Goal: Information Seeking & Learning: Learn about a topic

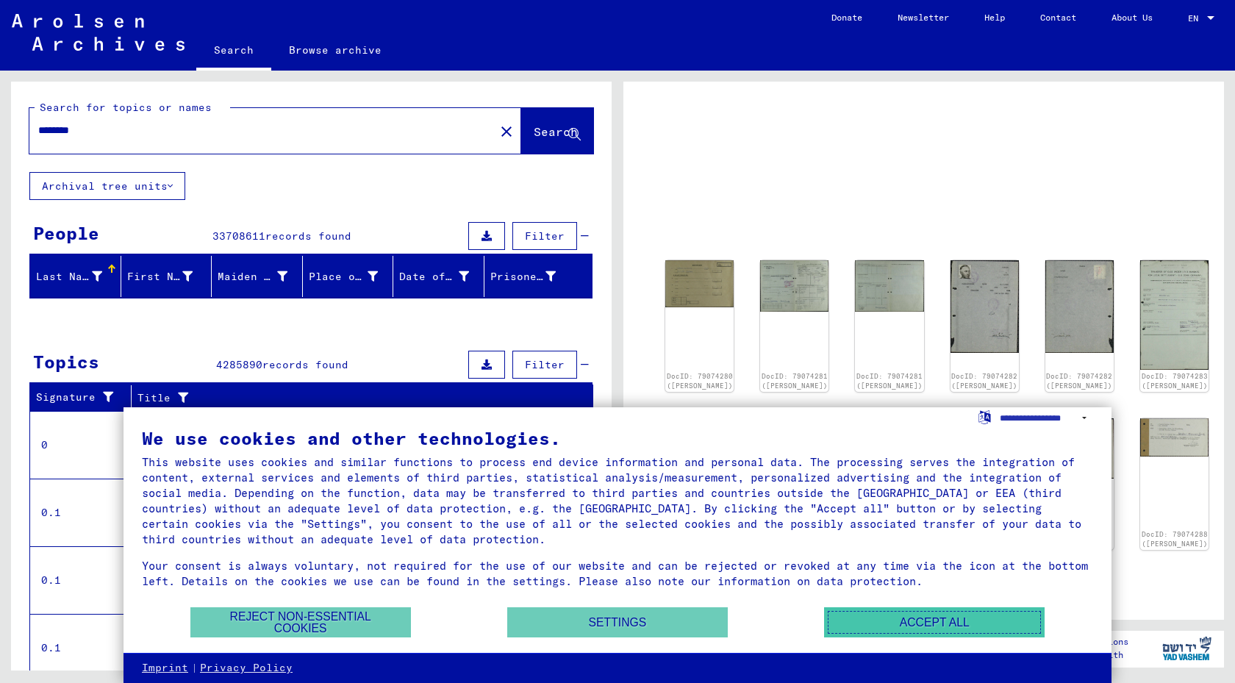
click at [905, 615] on button "Accept all" at bounding box center [934, 622] width 221 height 30
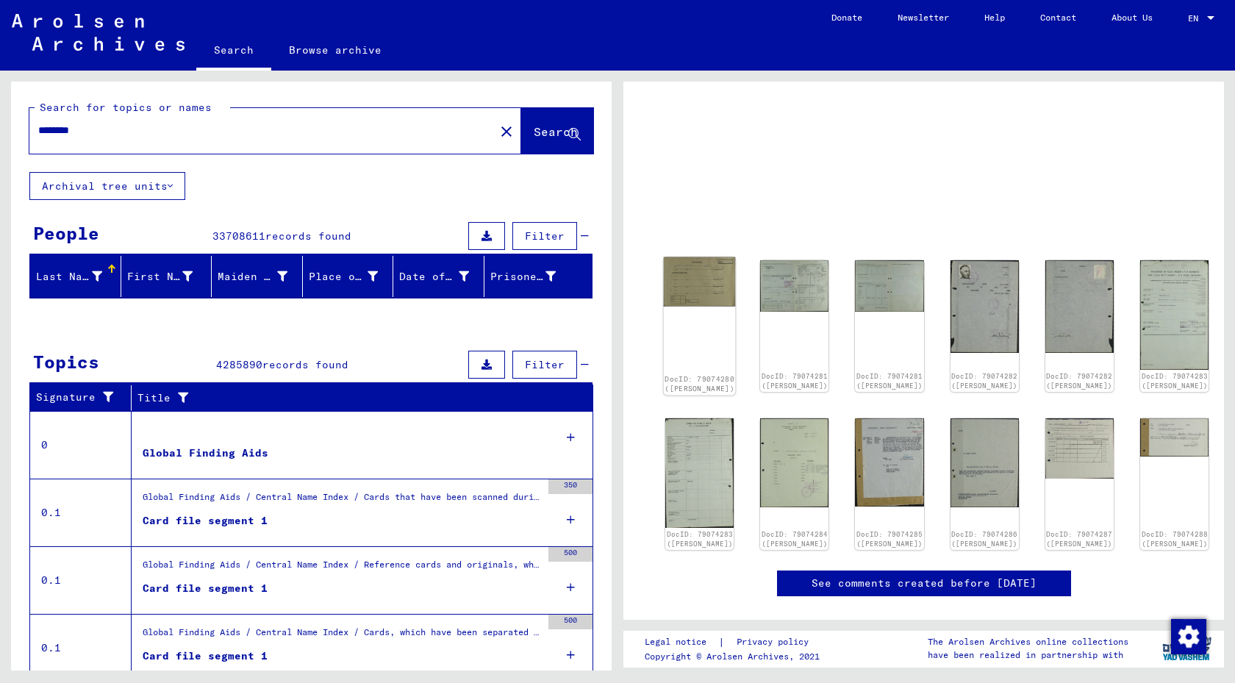
click at [699, 311] on div "DocID: 79074280 ([PERSON_NAME])" at bounding box center [700, 326] width 72 height 138
click at [707, 284] on img at bounding box center [700, 282] width 72 height 50
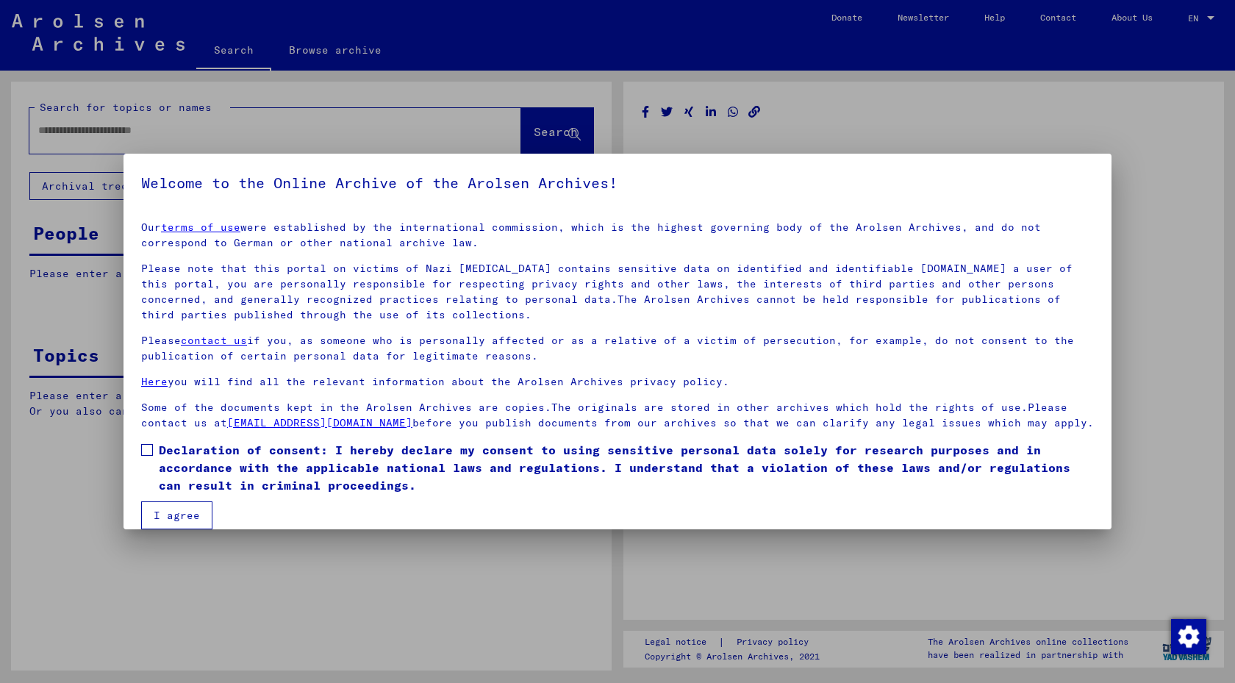
type input "********"
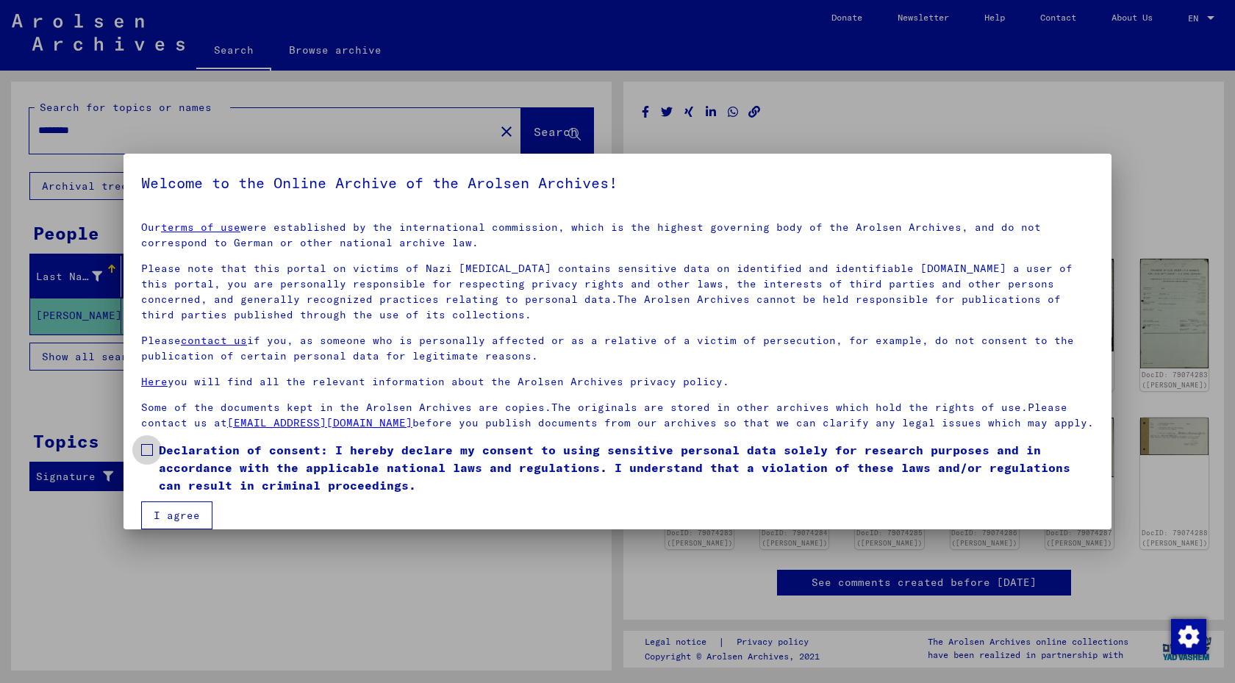
click at [148, 449] on span at bounding box center [147, 450] width 12 height 12
click at [185, 515] on button "I agree" at bounding box center [176, 516] width 71 height 28
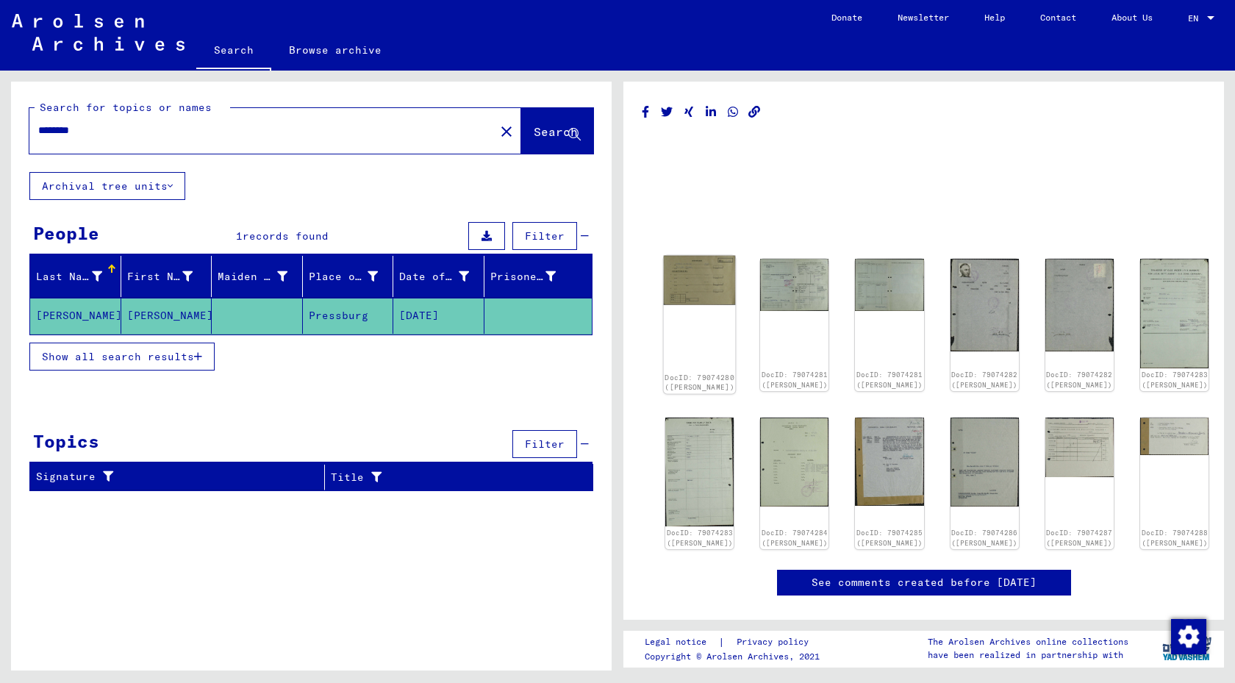
click at [687, 295] on img at bounding box center [700, 281] width 72 height 50
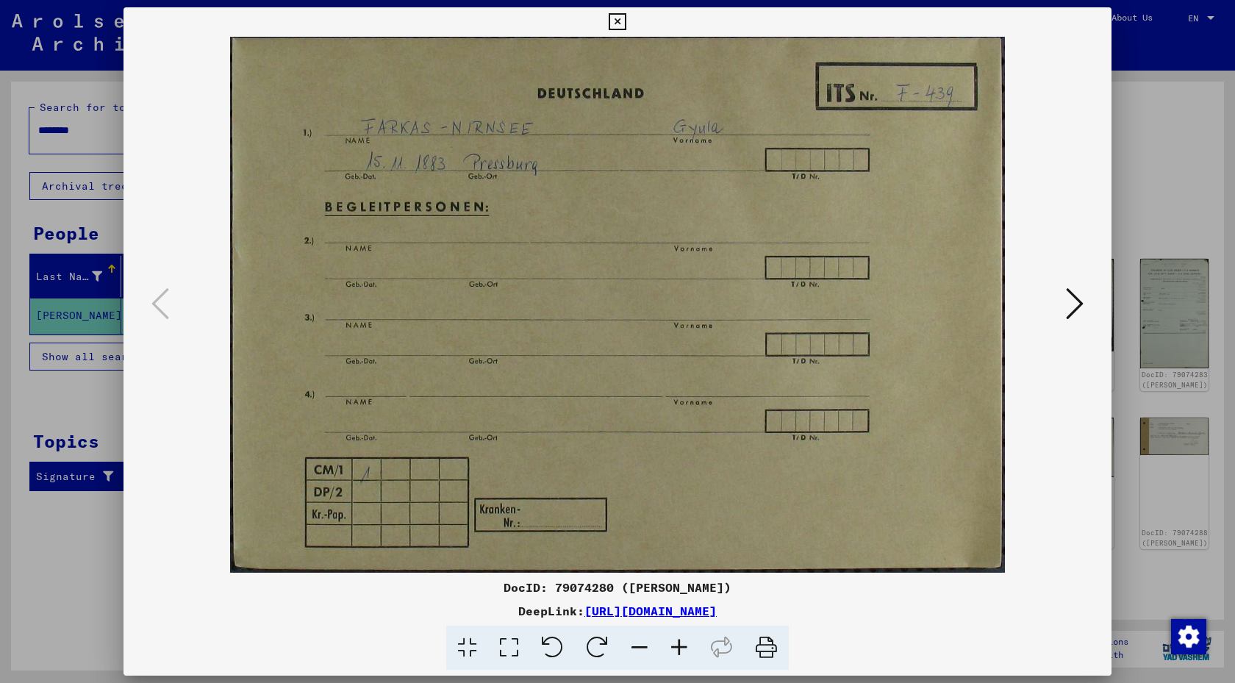
click at [1077, 310] on icon at bounding box center [1075, 303] width 18 height 35
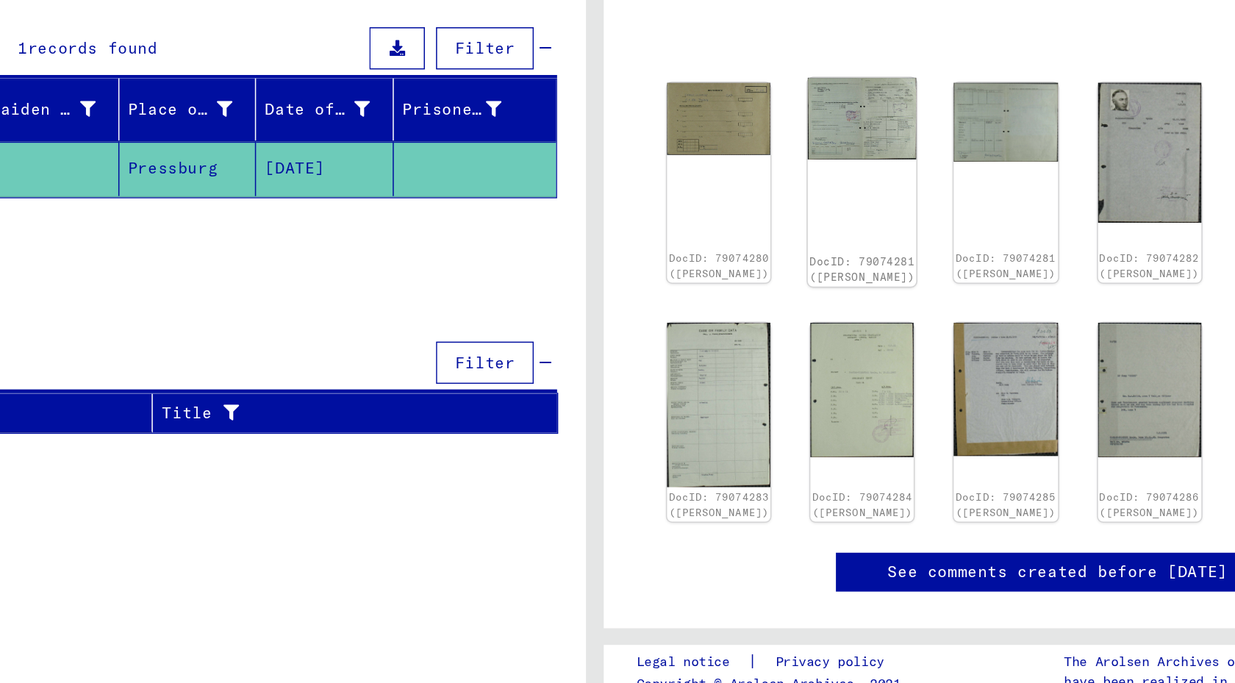
click at [769, 300] on img at bounding box center [795, 283] width 72 height 54
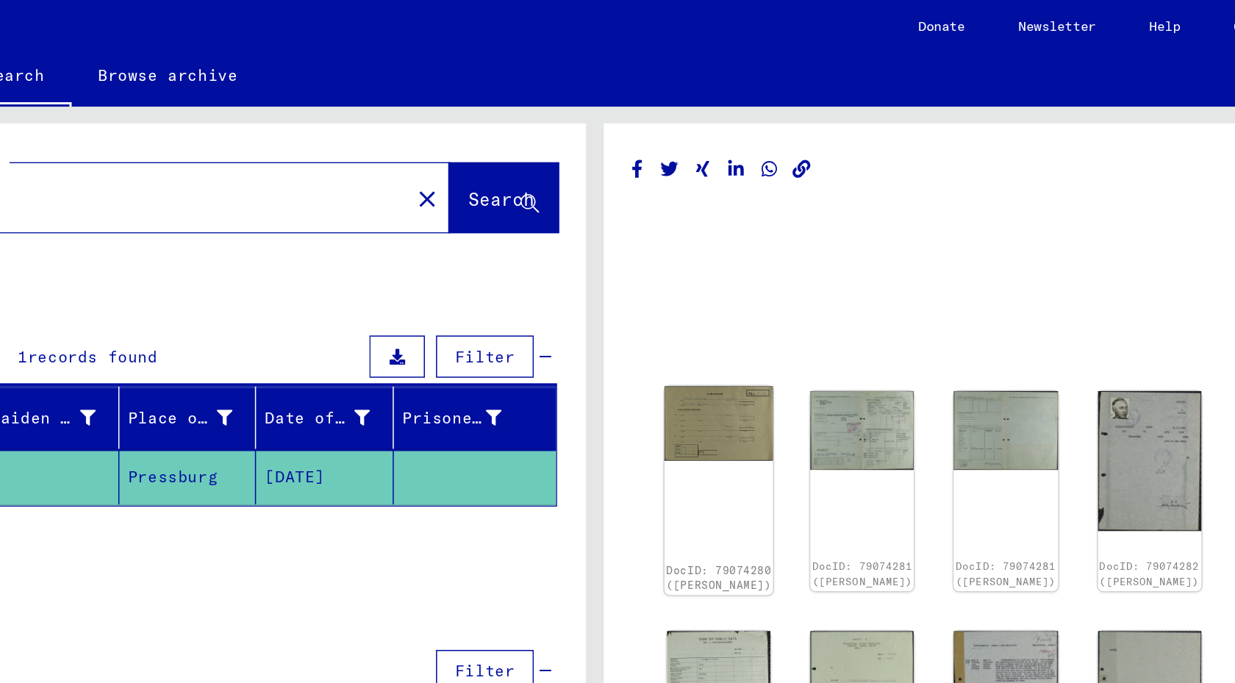
click at [693, 282] on img at bounding box center [700, 281] width 72 height 50
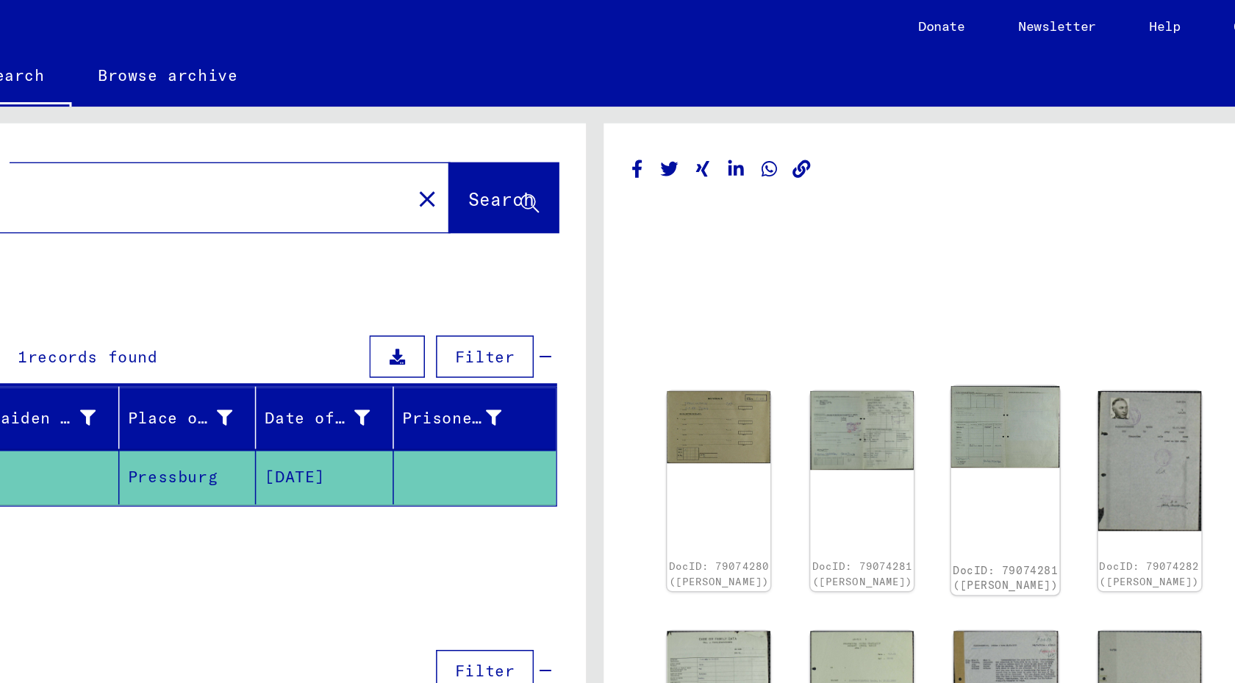
click at [871, 289] on img at bounding box center [890, 283] width 72 height 54
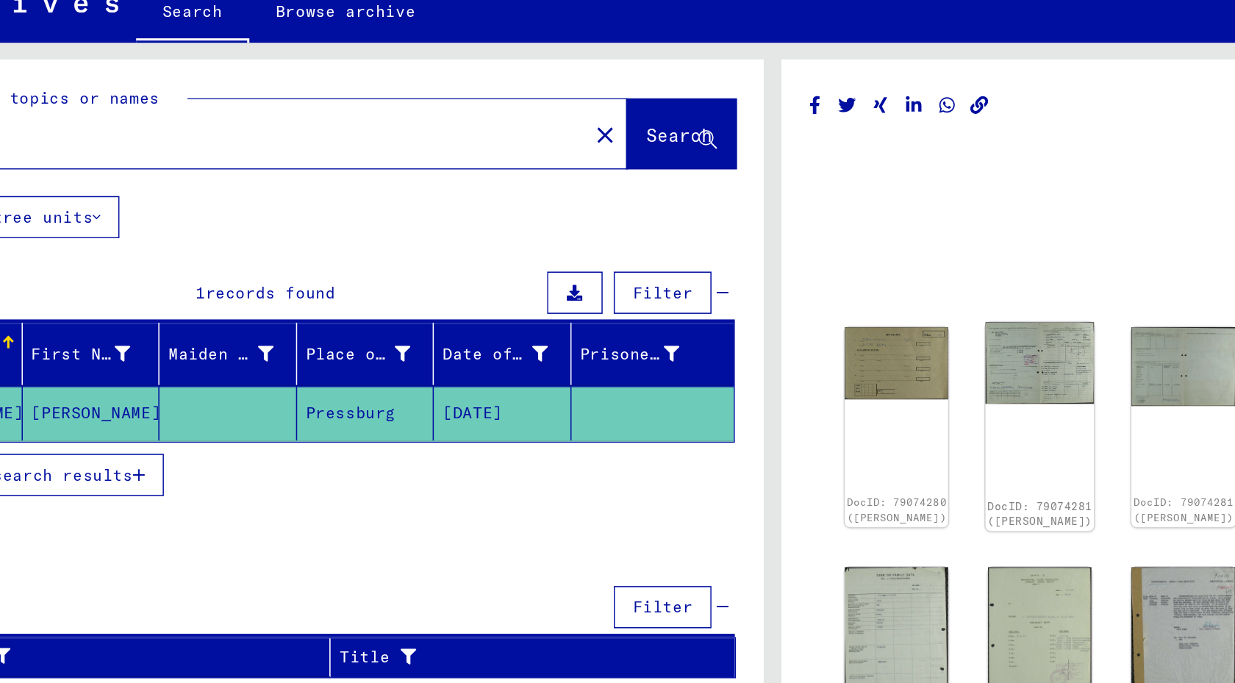
click at [802, 277] on img at bounding box center [795, 283] width 72 height 54
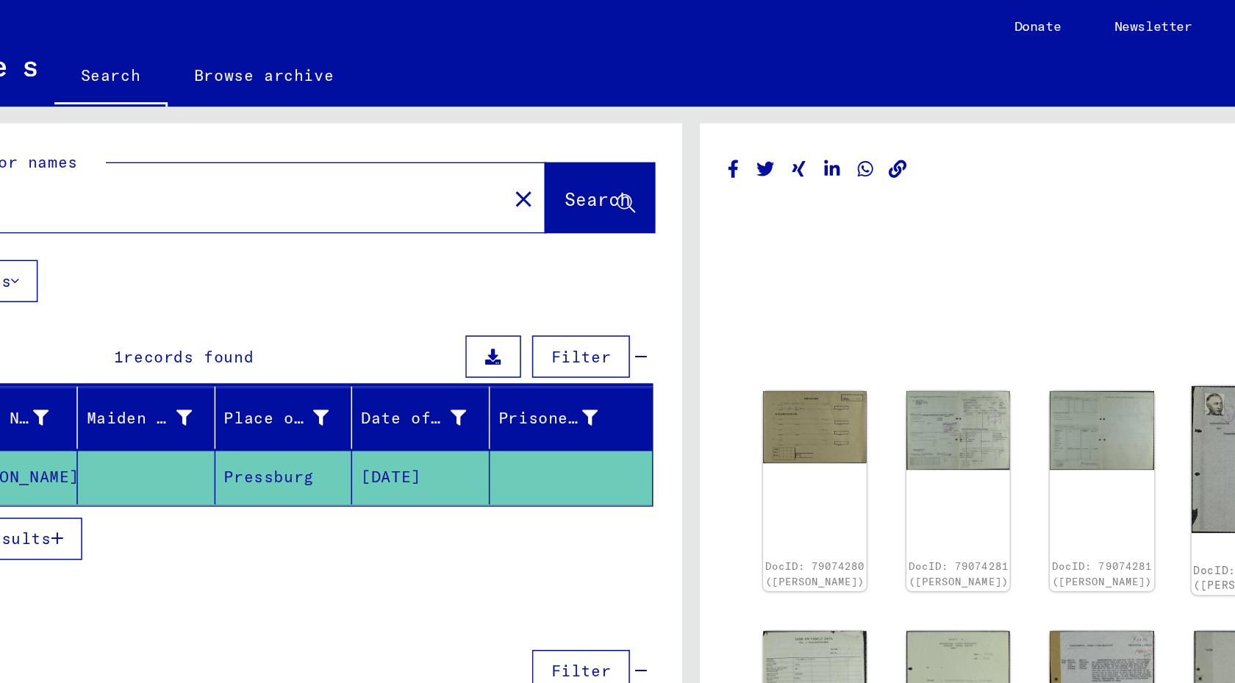
click at [952, 293] on img at bounding box center [985, 304] width 72 height 97
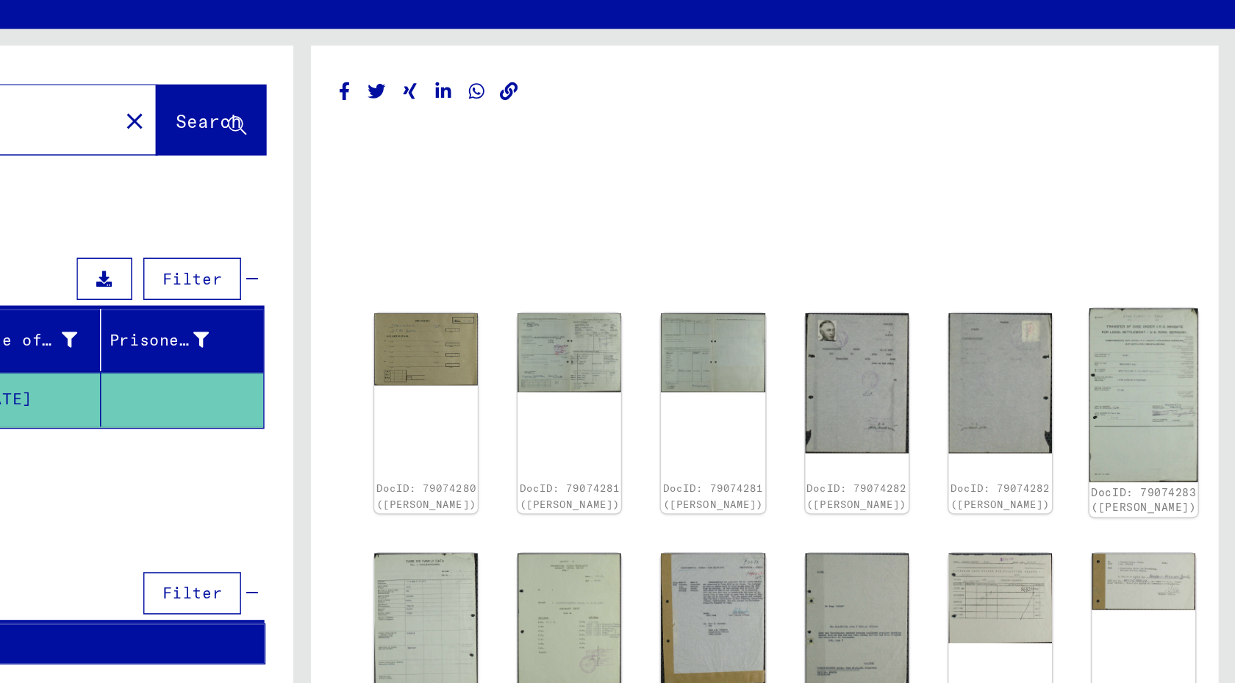
click at [1141, 299] on img at bounding box center [1175, 313] width 72 height 115
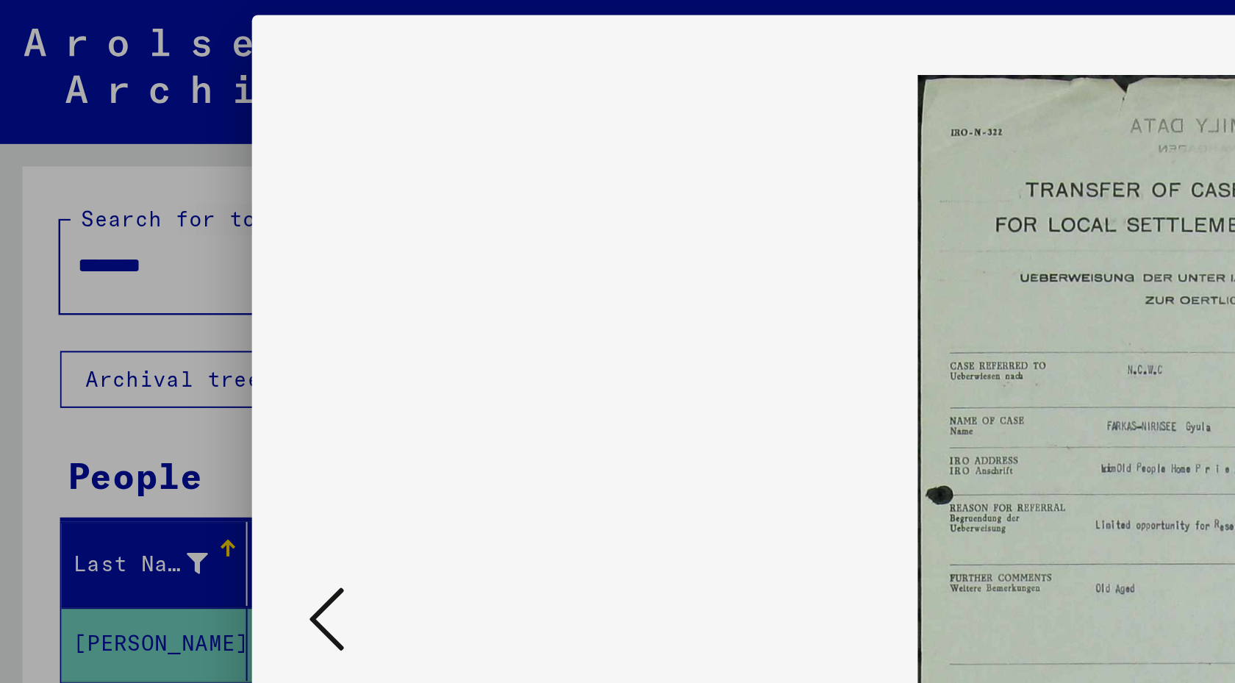
click at [161, 302] on icon at bounding box center [160, 303] width 18 height 35
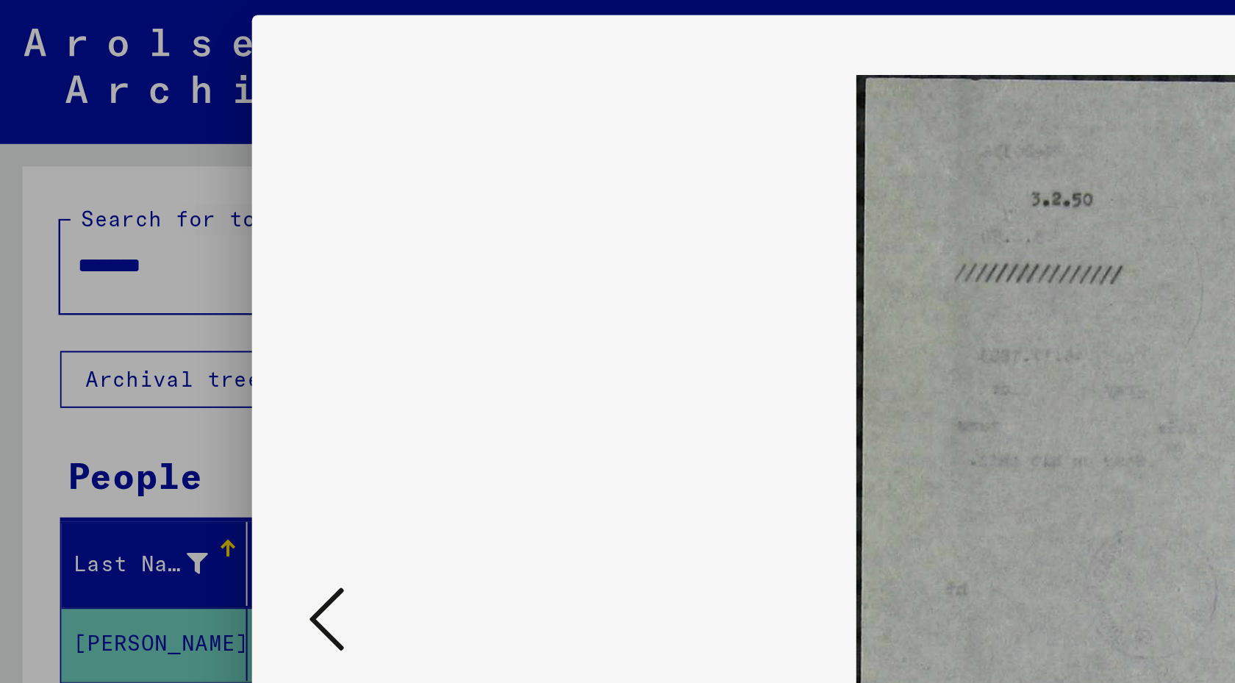
click at [159, 295] on icon at bounding box center [160, 303] width 18 height 35
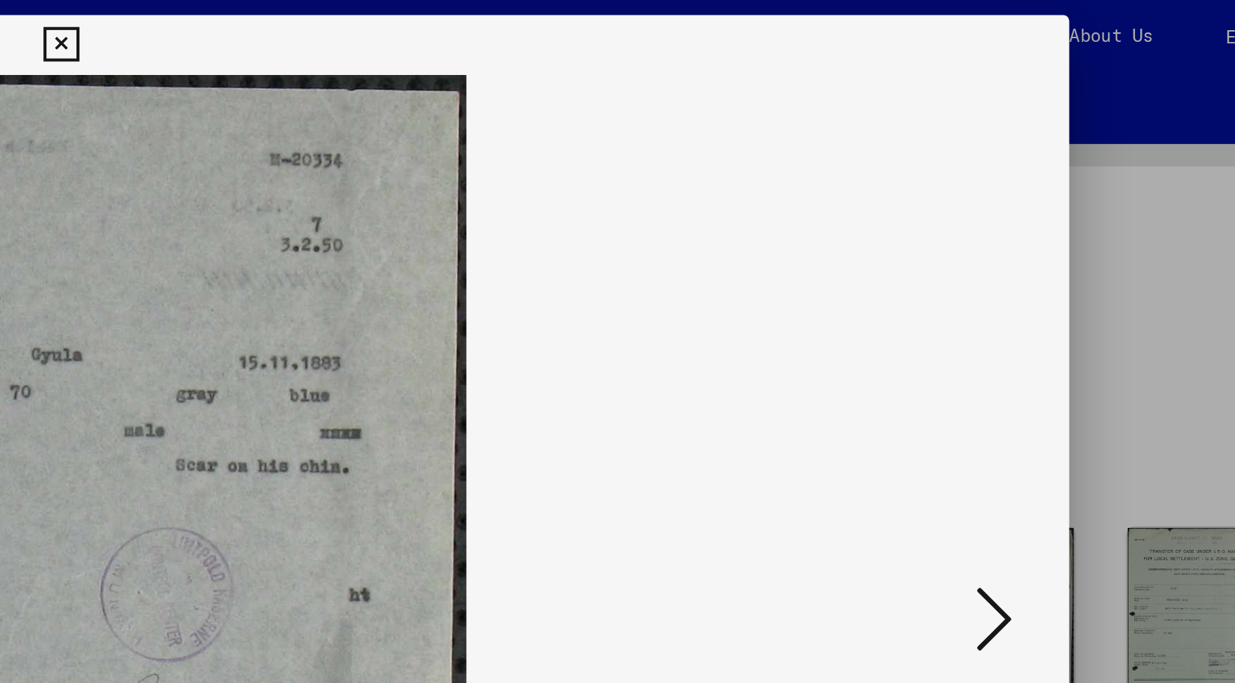
scroll to position [0, 0]
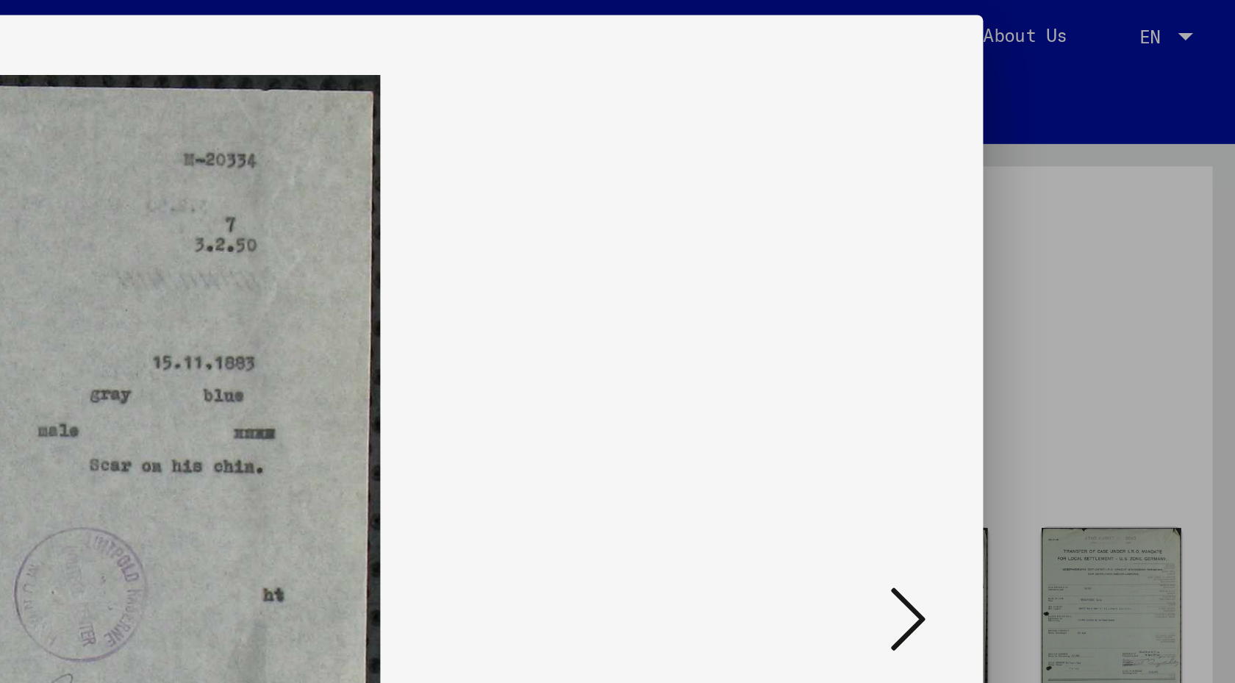
click at [1074, 308] on icon at bounding box center [1075, 303] width 18 height 35
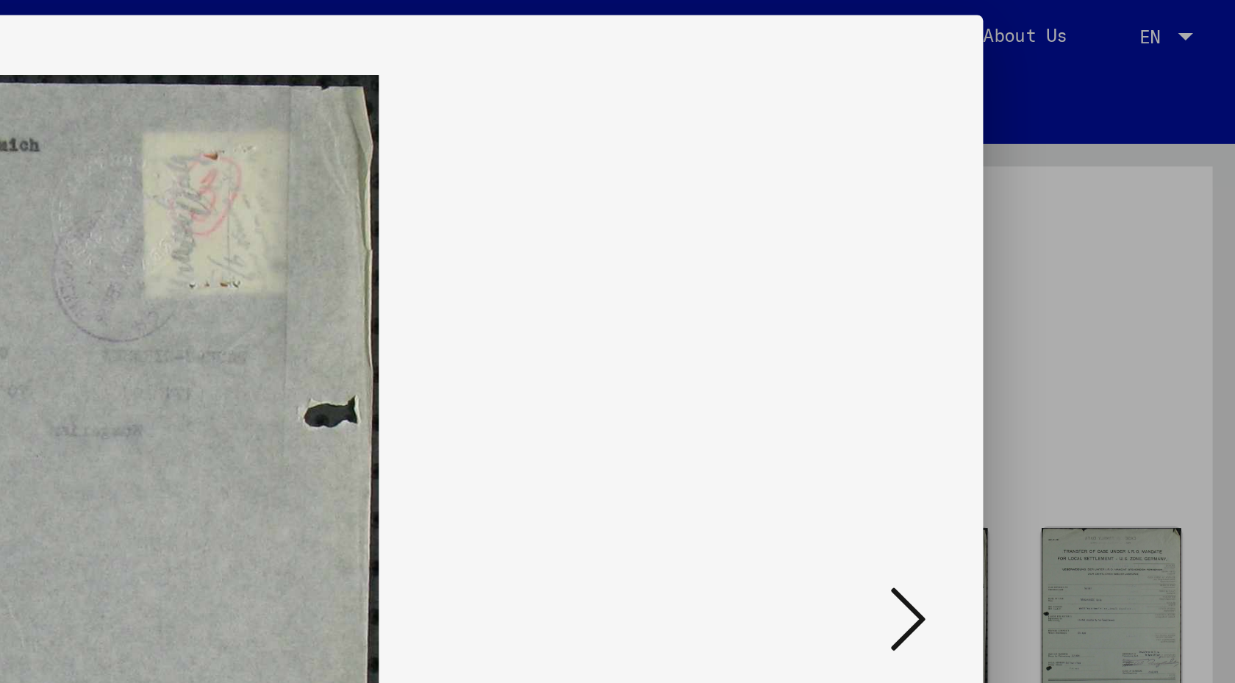
click at [1074, 308] on icon at bounding box center [1075, 303] width 18 height 35
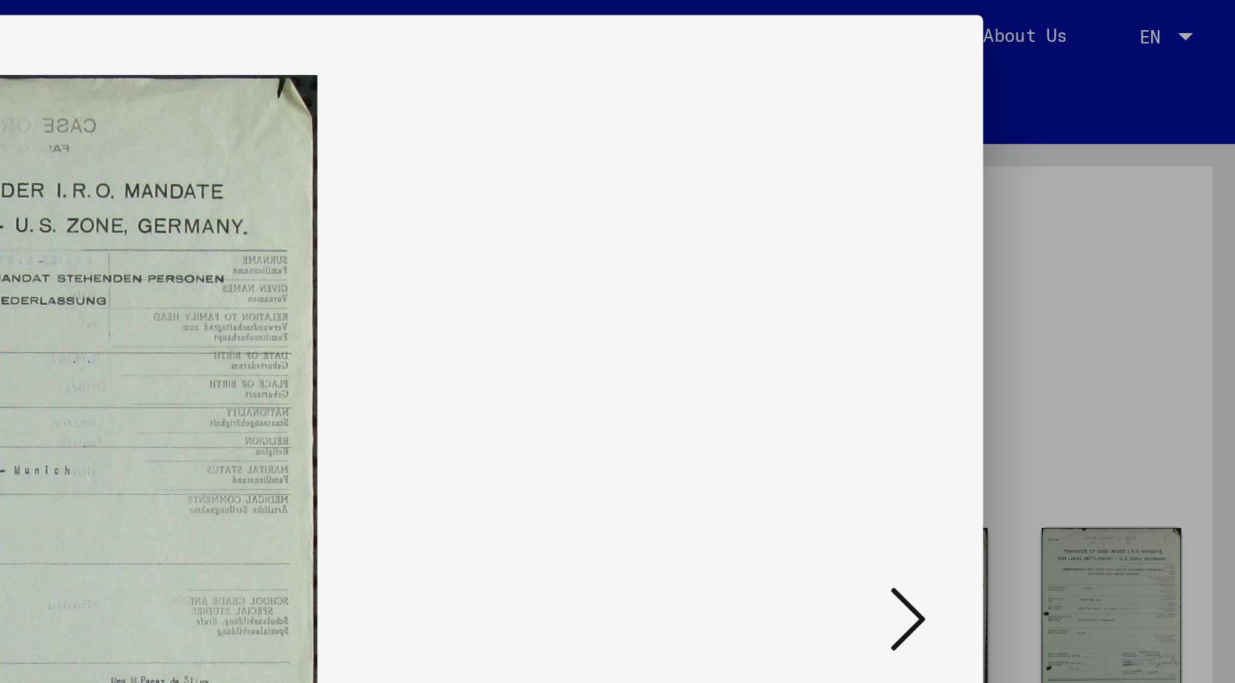
click at [1074, 308] on icon at bounding box center [1075, 303] width 18 height 35
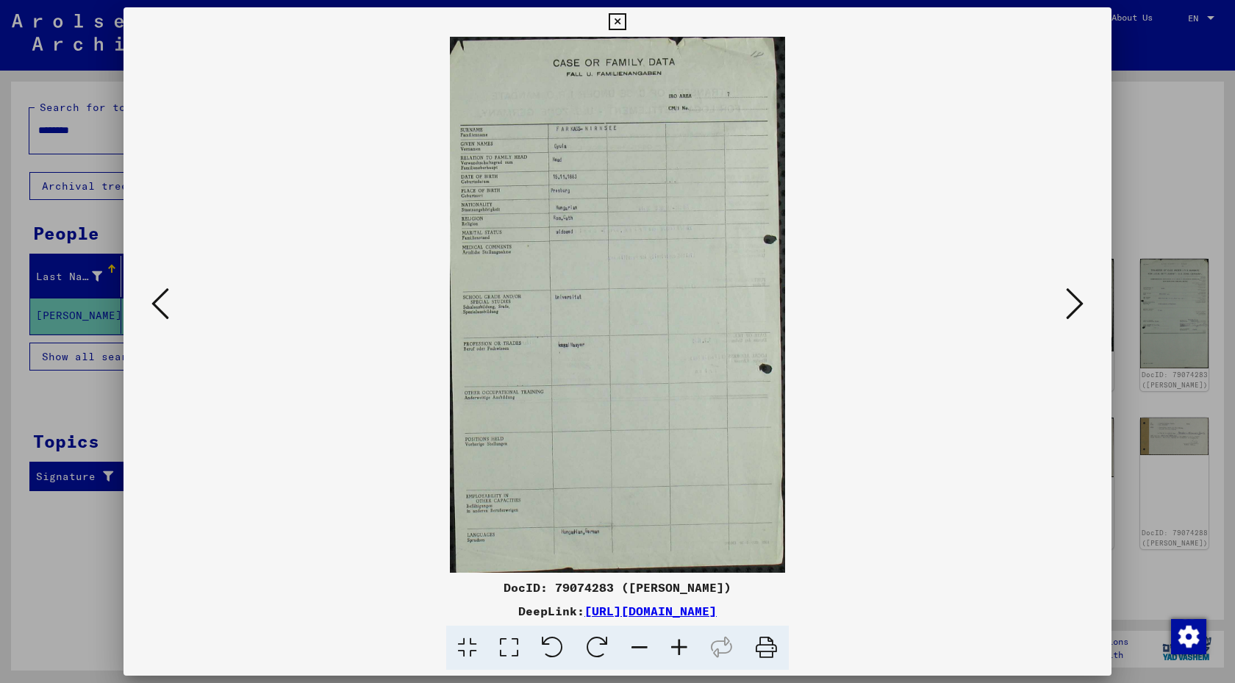
click at [1072, 306] on icon at bounding box center [1075, 303] width 18 height 35
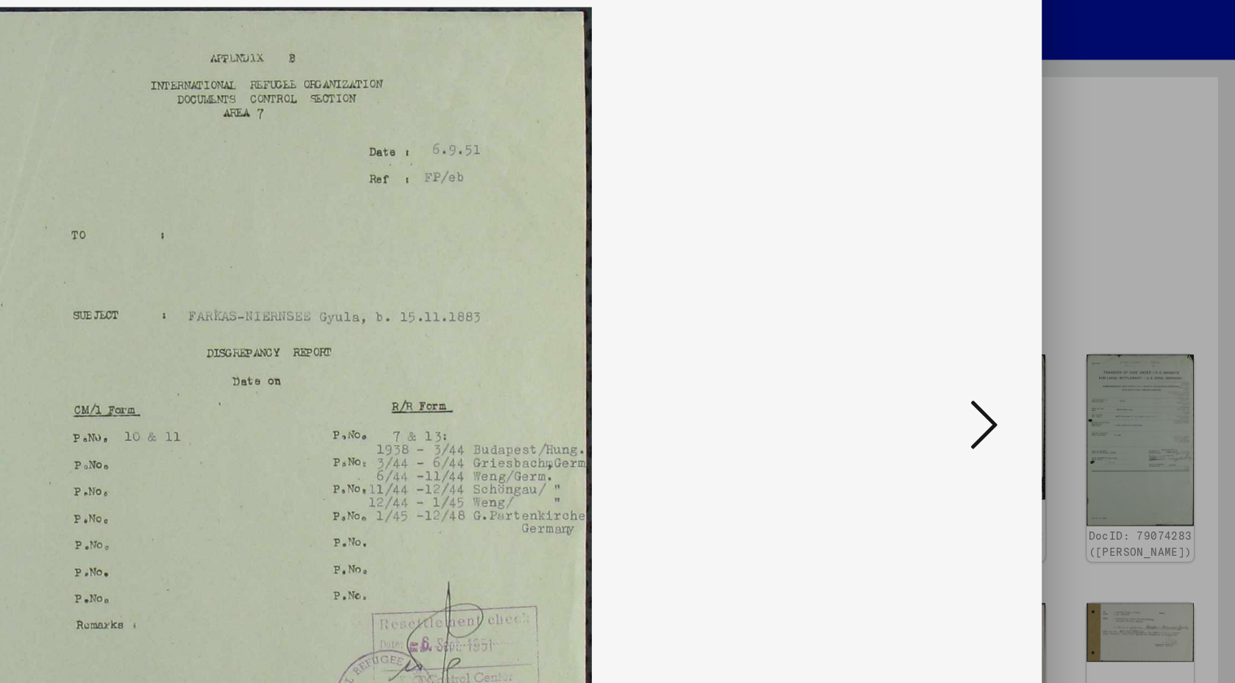
click at [1074, 299] on icon at bounding box center [1075, 303] width 18 height 35
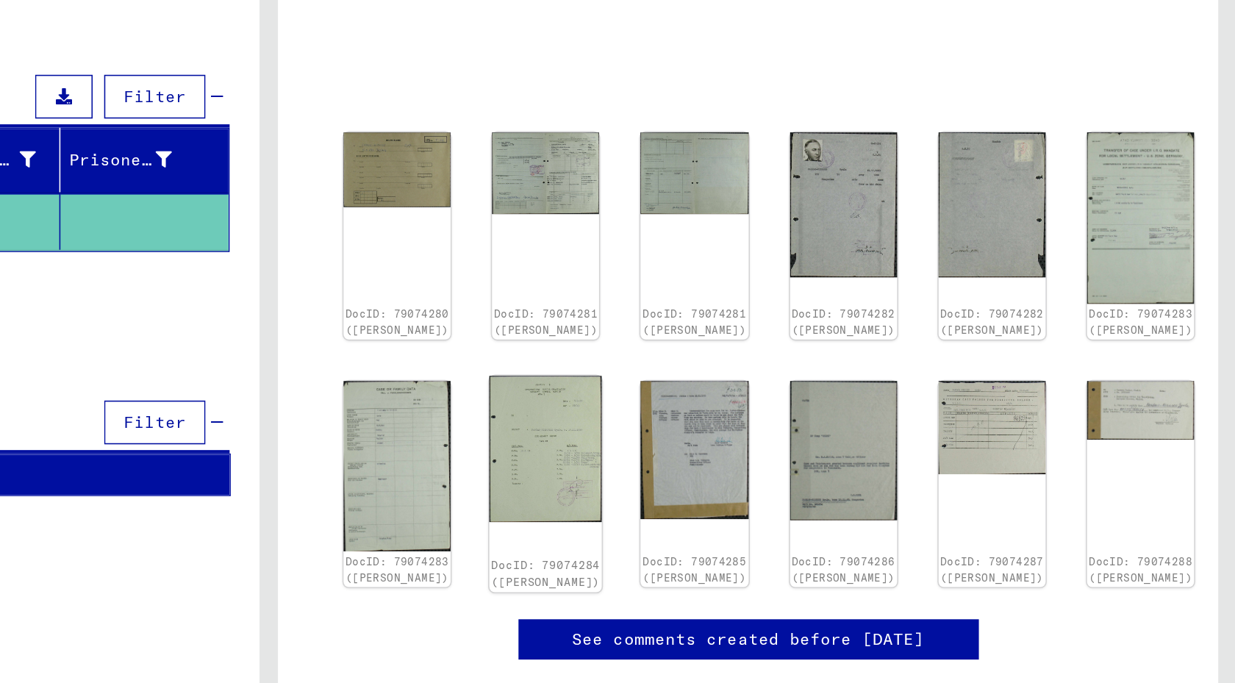
click at [788, 480] on img at bounding box center [795, 460] width 72 height 93
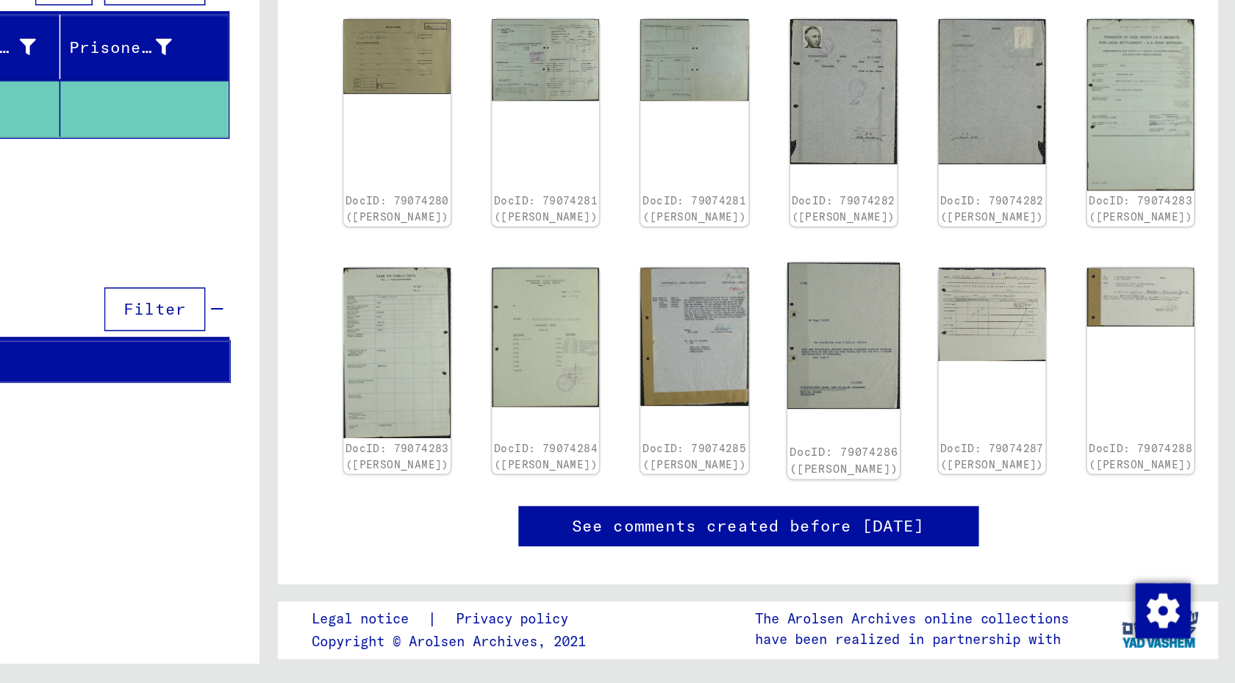
click at [977, 482] on img at bounding box center [985, 460] width 72 height 93
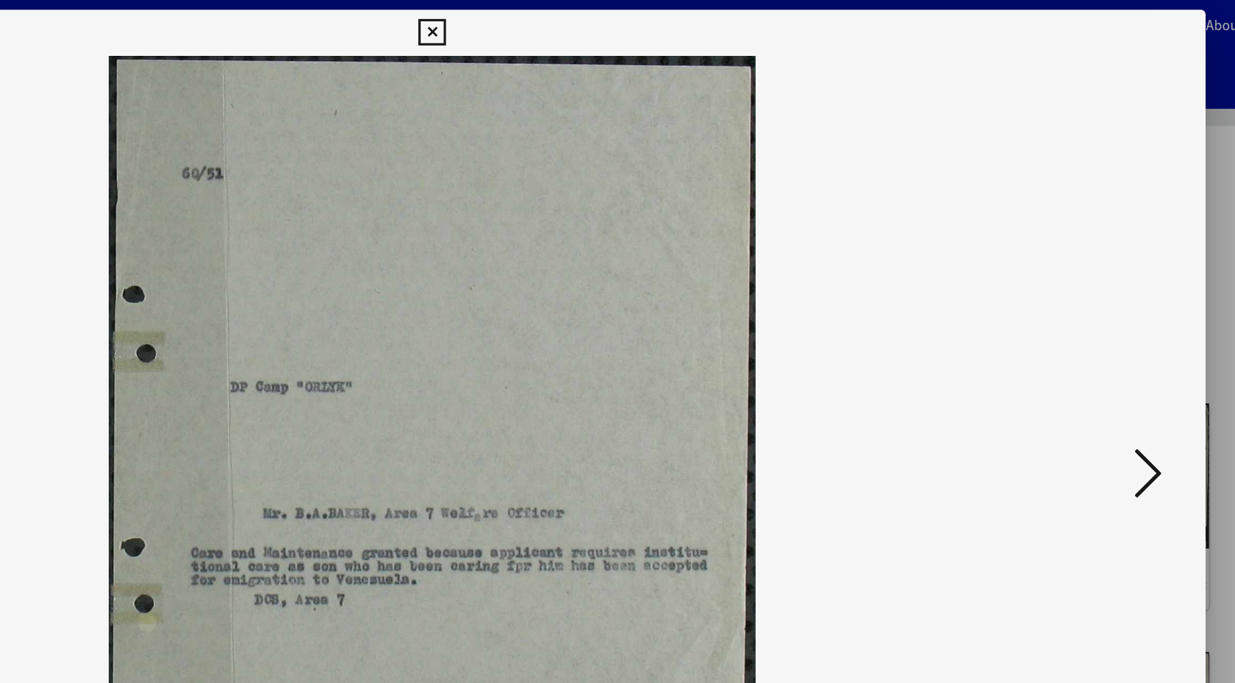
click at [1074, 295] on icon at bounding box center [1075, 303] width 18 height 35
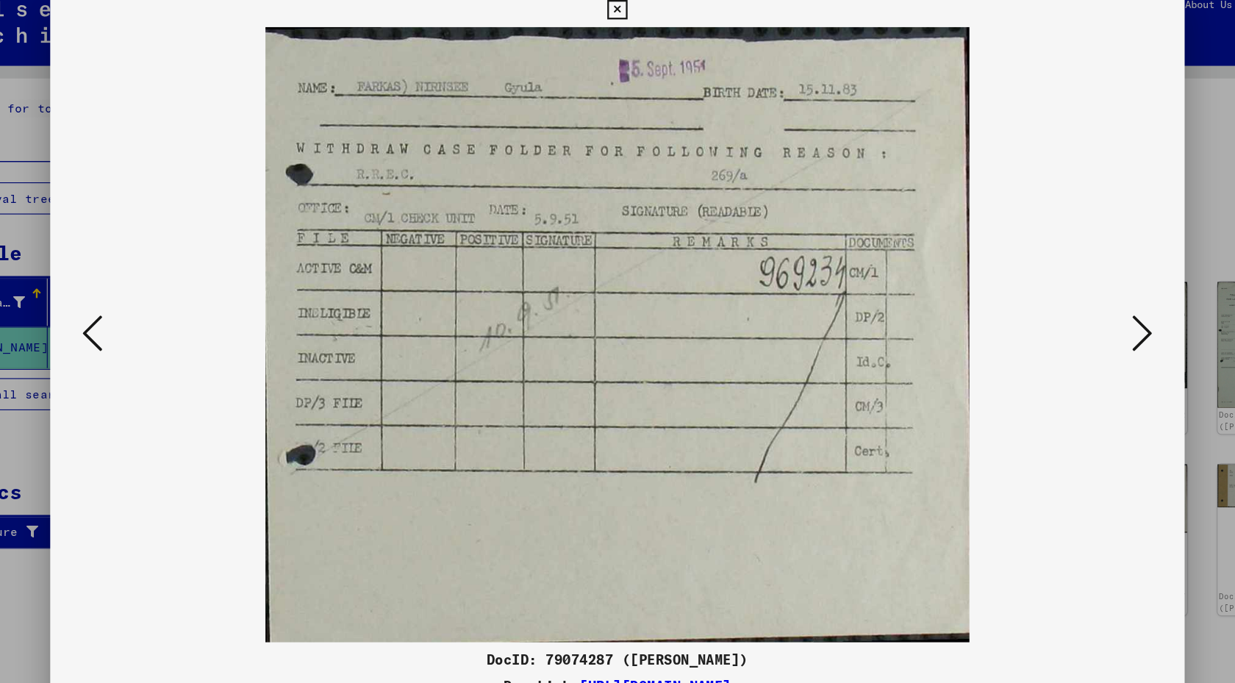
click at [1067, 302] on icon at bounding box center [1075, 303] width 18 height 35
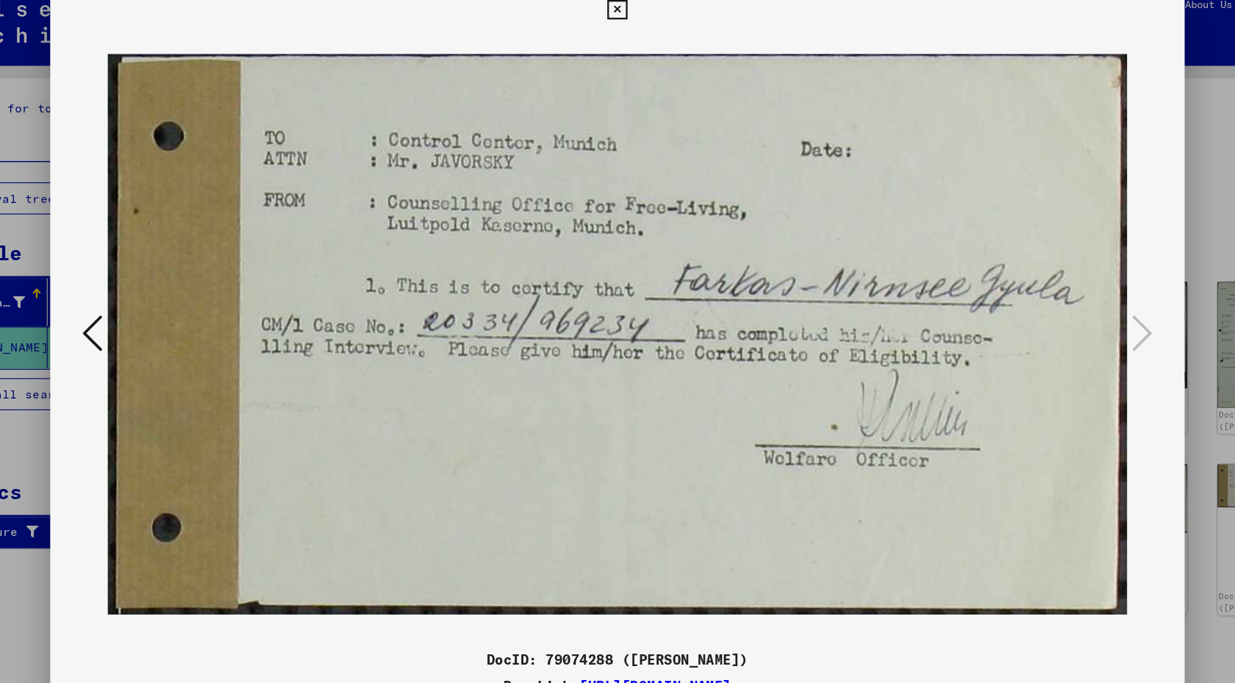
click at [164, 294] on icon at bounding box center [160, 303] width 18 height 35
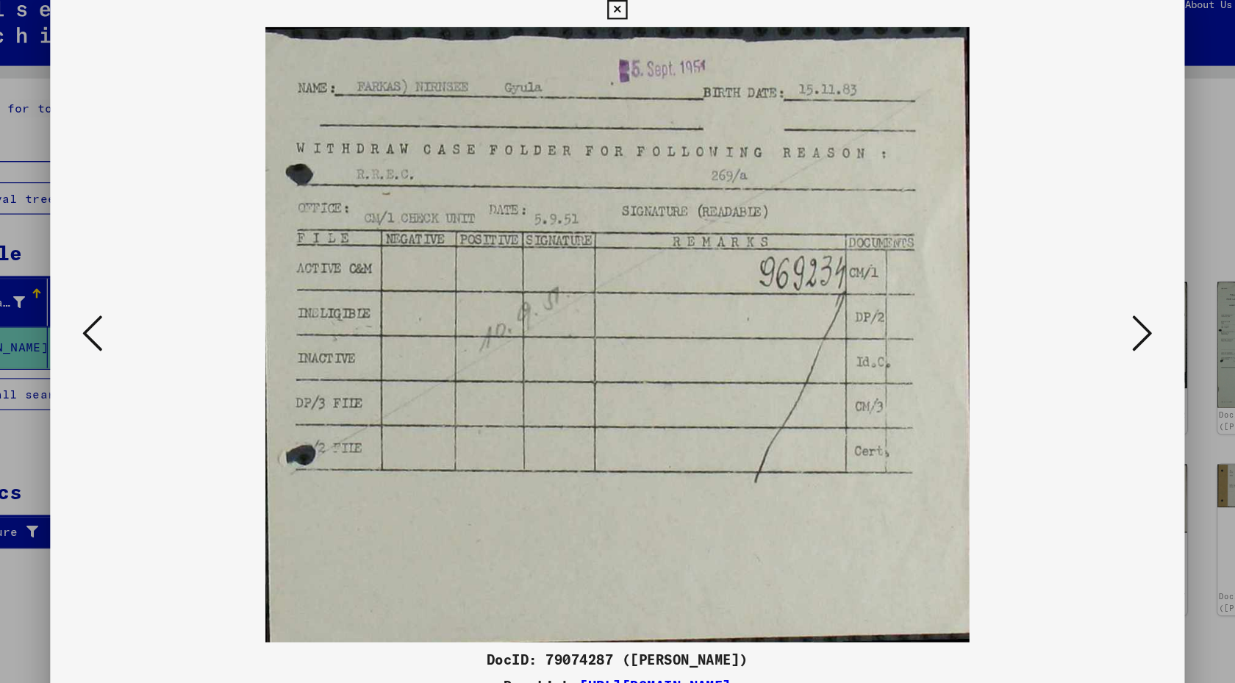
click at [165, 293] on icon at bounding box center [160, 303] width 18 height 35
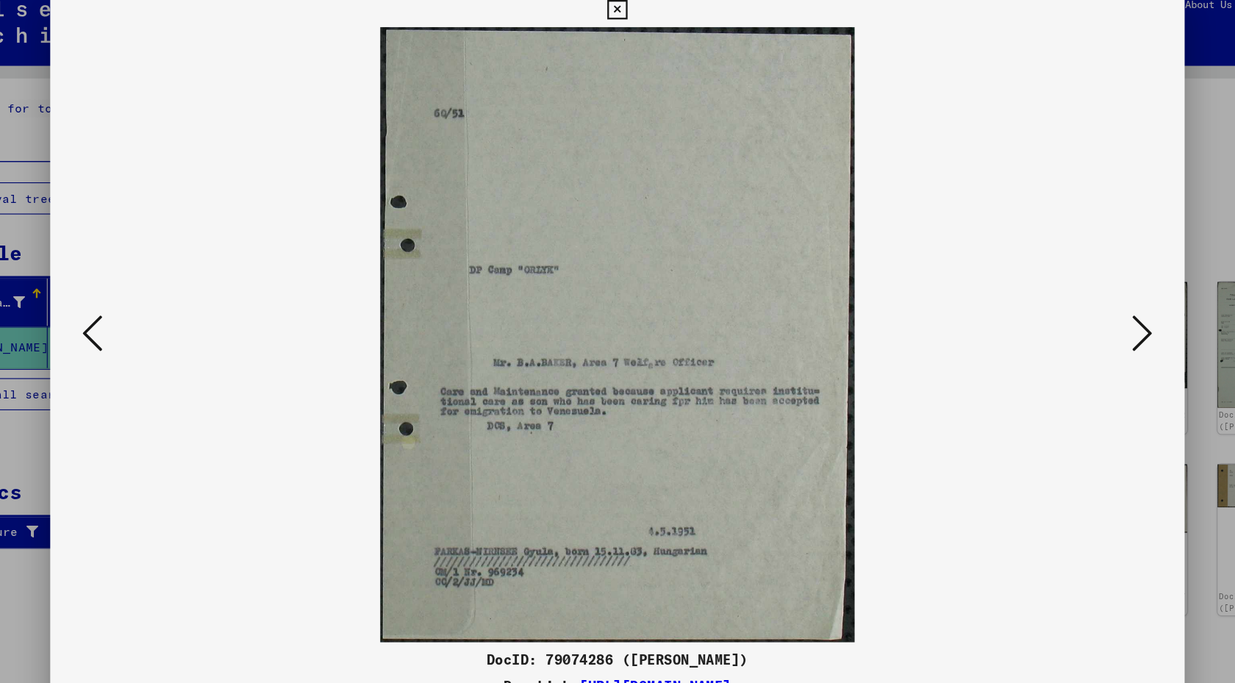
click at [165, 293] on icon at bounding box center [160, 303] width 18 height 35
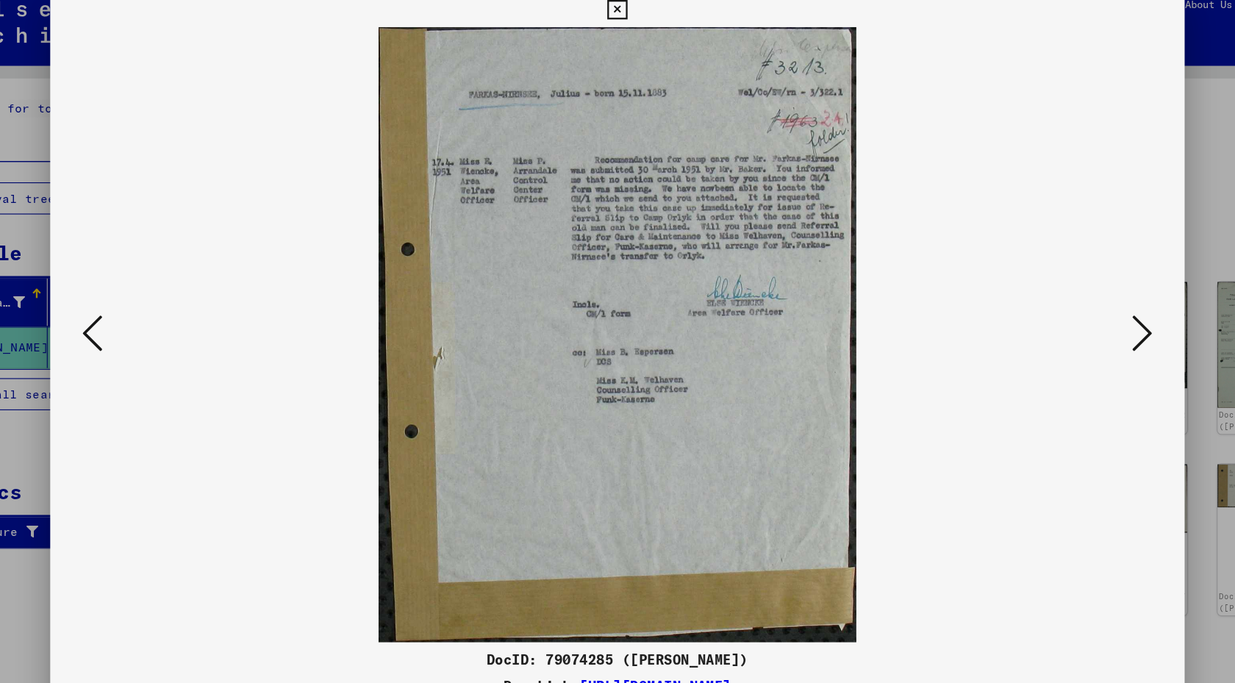
click at [165, 293] on icon at bounding box center [160, 303] width 18 height 35
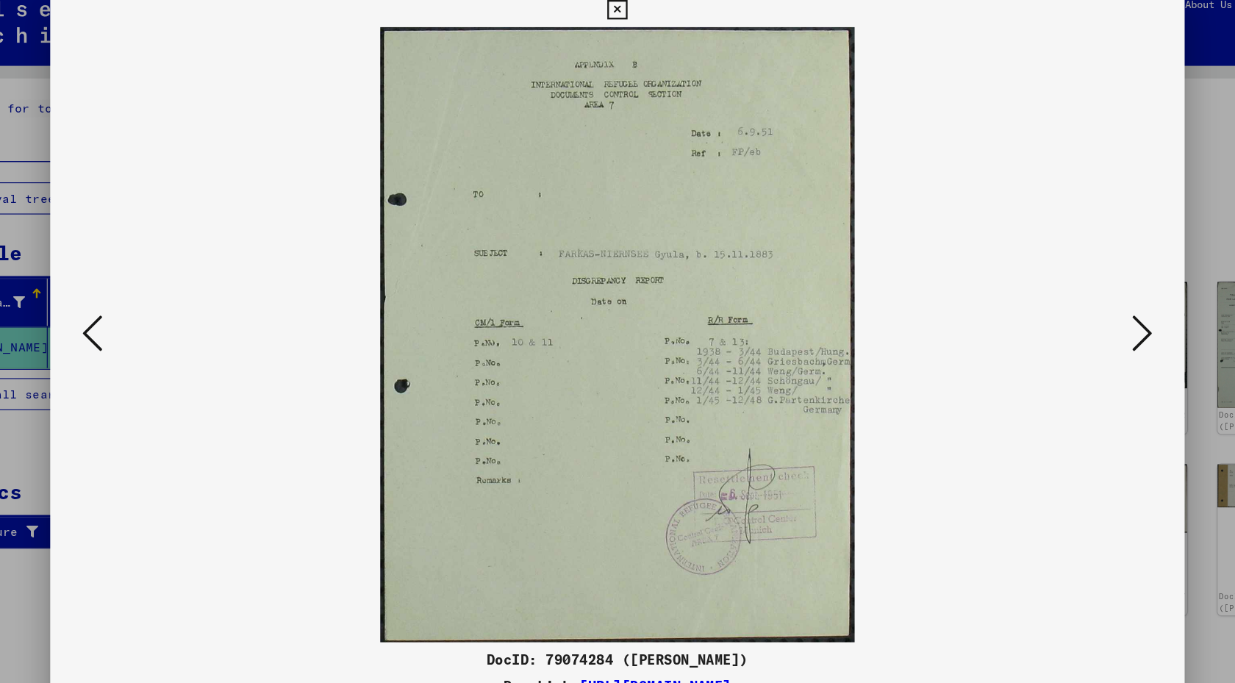
click at [165, 293] on icon at bounding box center [160, 303] width 18 height 35
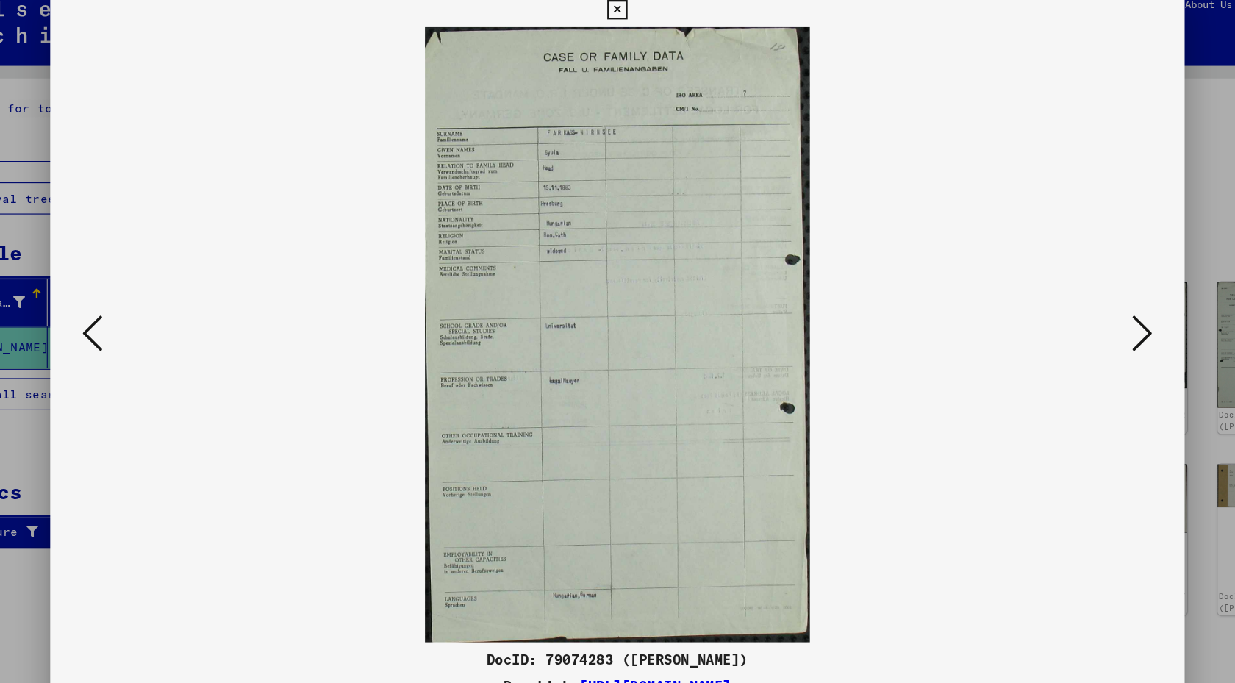
click at [165, 293] on icon at bounding box center [160, 303] width 18 height 35
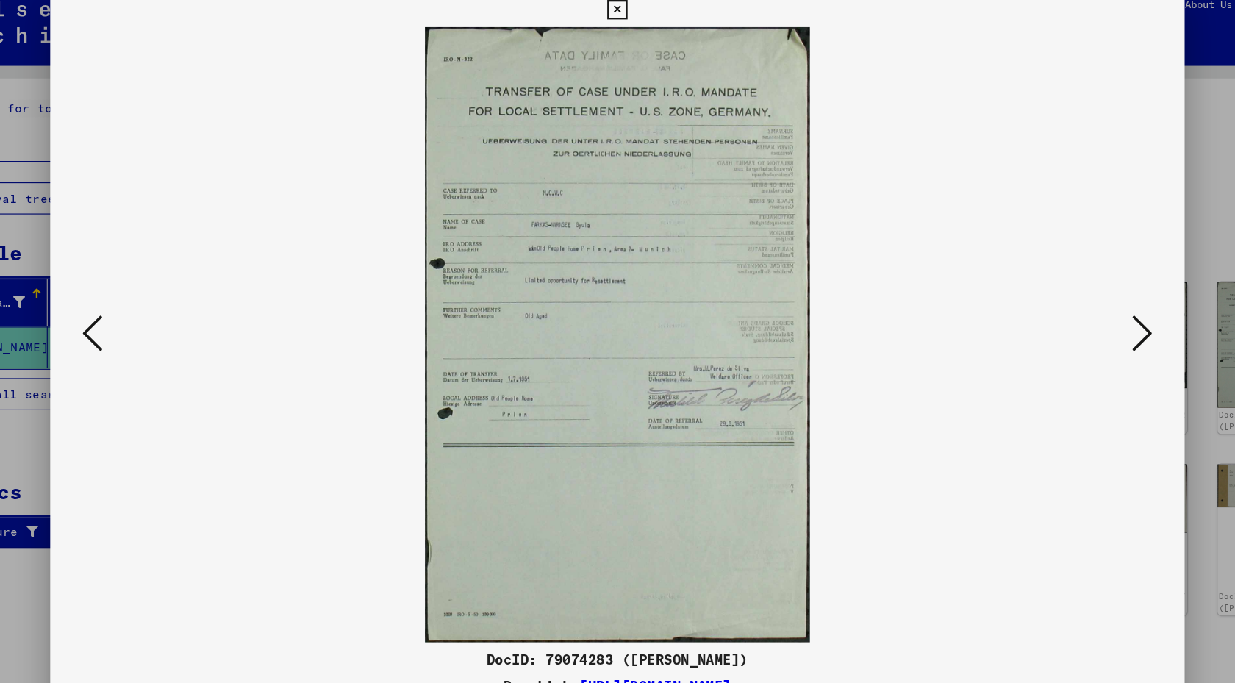
click at [165, 293] on icon at bounding box center [160, 303] width 18 height 35
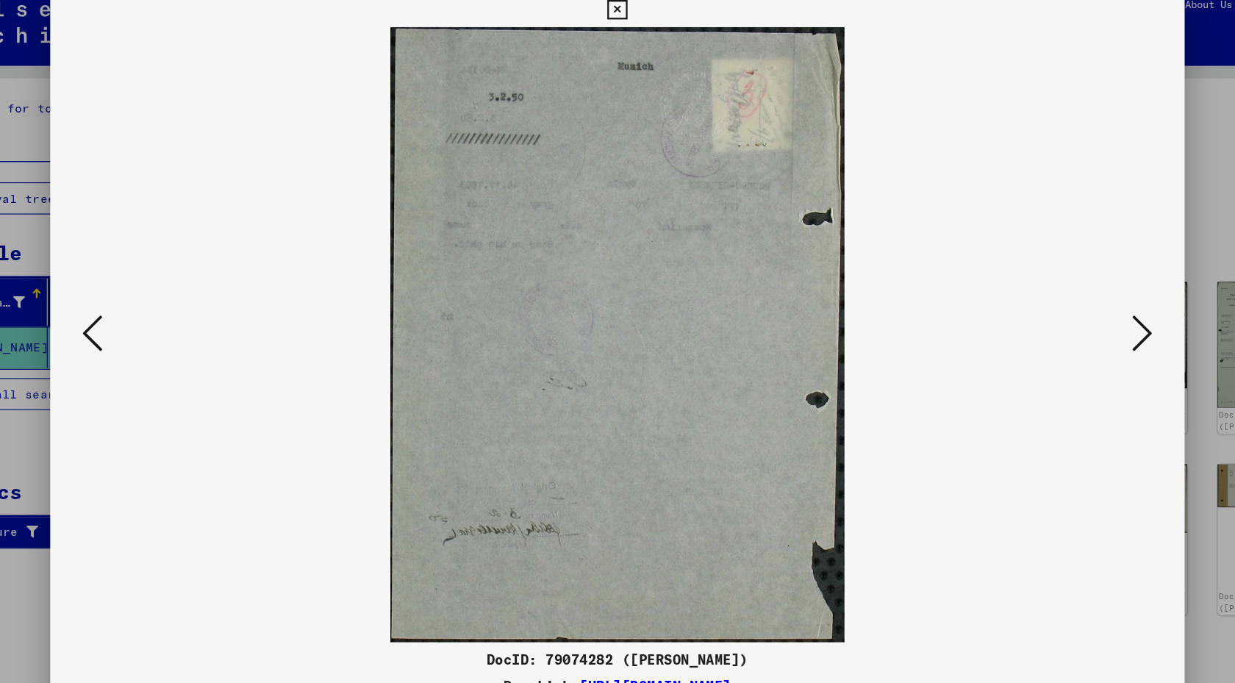
click at [165, 293] on icon at bounding box center [160, 303] width 18 height 35
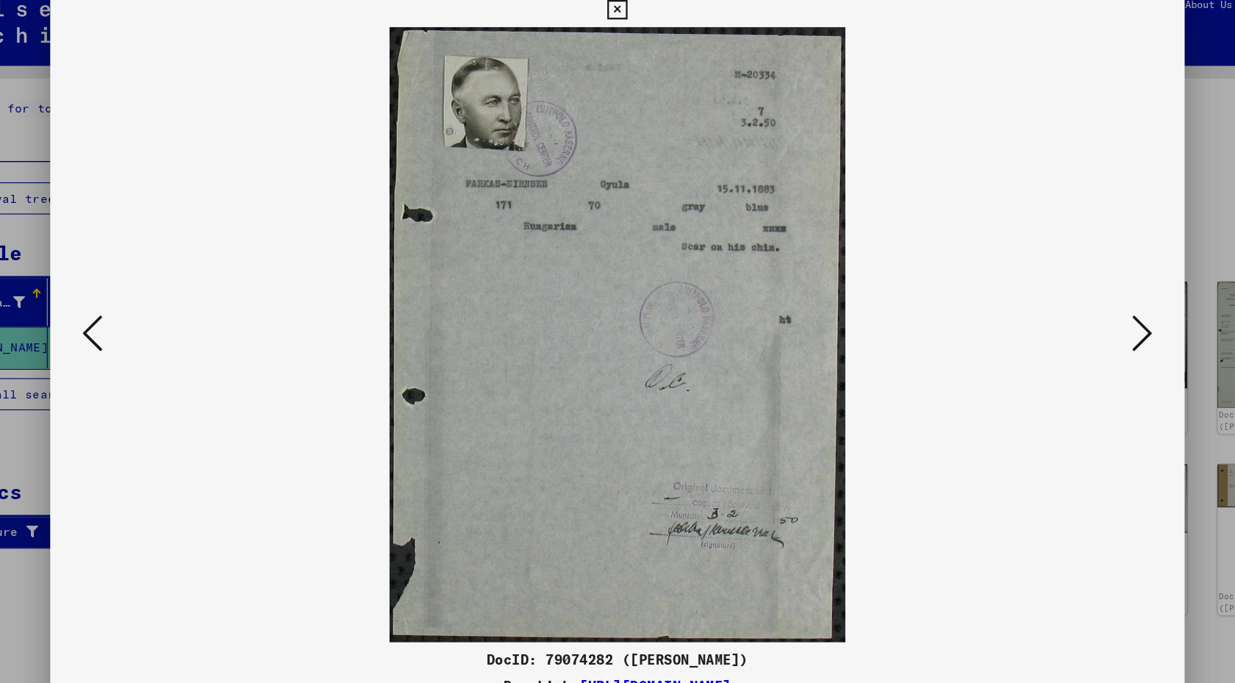
click at [165, 293] on icon at bounding box center [160, 303] width 18 height 35
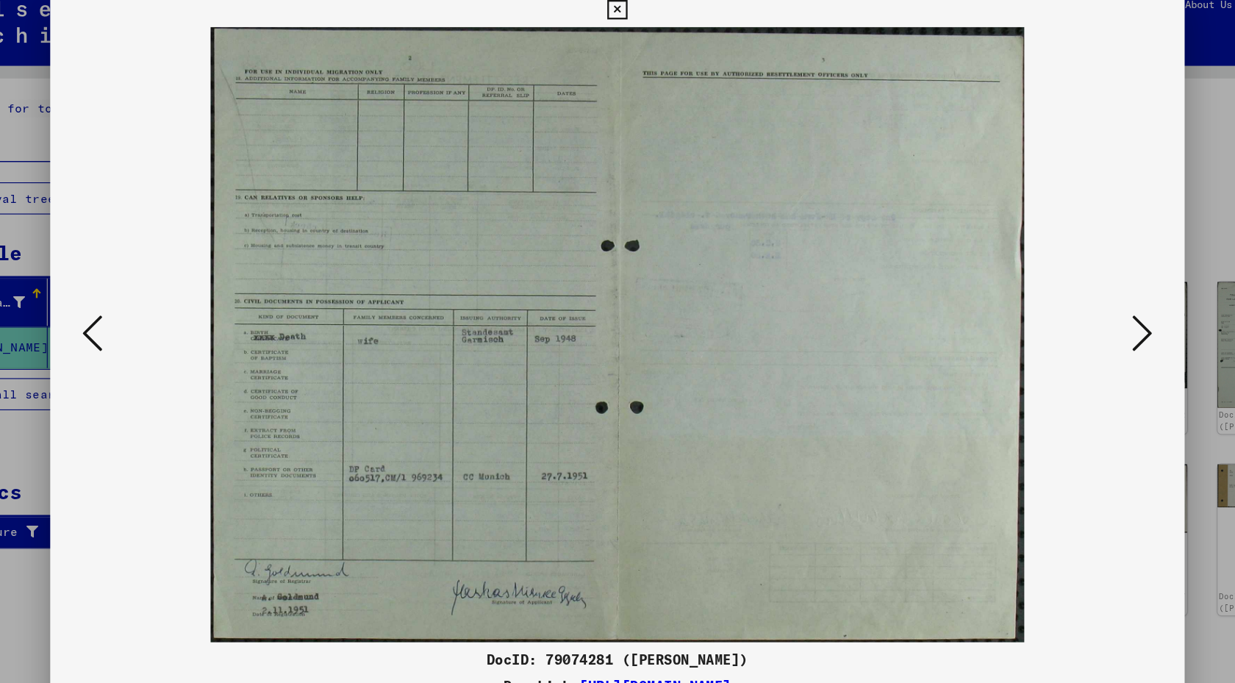
click at [154, 302] on icon at bounding box center [160, 303] width 18 height 35
